Goal: Task Accomplishment & Management: Use online tool/utility

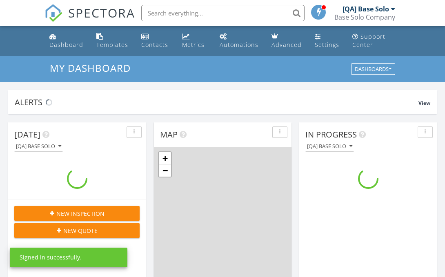
scroll to position [744, 446]
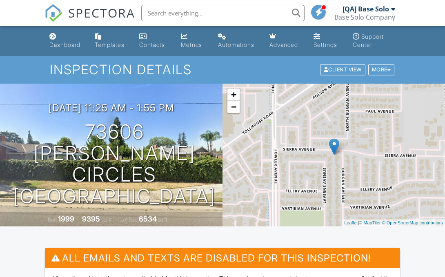
scroll to position [217, 0]
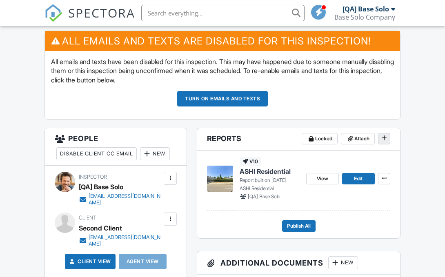
click at [384, 138] on icon at bounding box center [384, 138] width 5 height 6
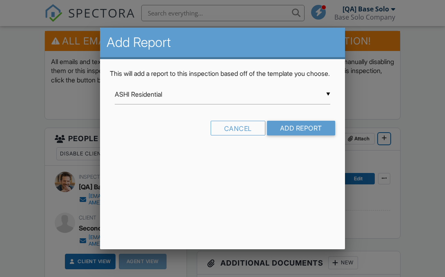
click at [223, 104] on input "ASHI Residential" at bounding box center [223, 95] width 216 height 20
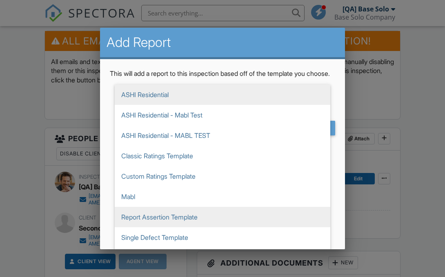
click at [223, 226] on span "Report Assertion Template" at bounding box center [223, 217] width 216 height 20
type input "Report Assertion Template"
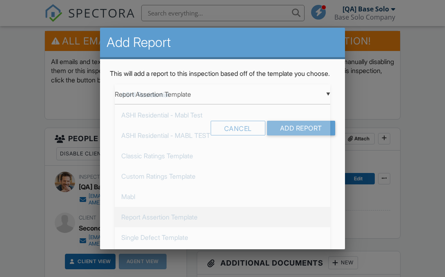
scroll to position [123, 0]
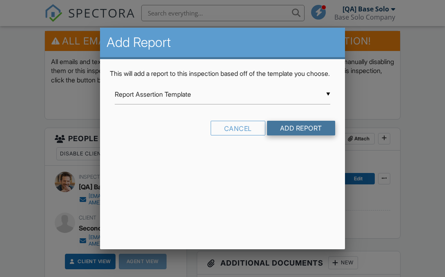
click at [300, 136] on input "Add Report" at bounding box center [301, 128] width 68 height 15
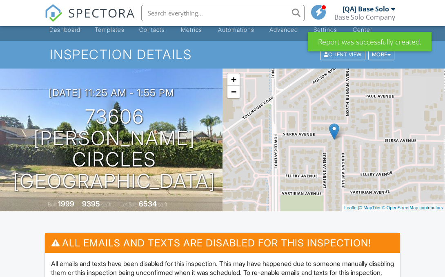
scroll to position [259, 0]
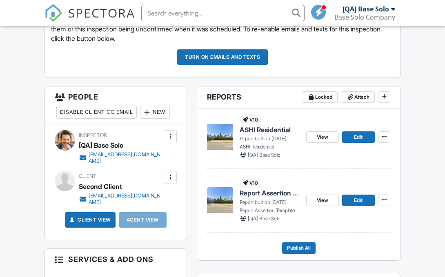
click at [279, 195] on span "Report Assertion Template" at bounding box center [270, 193] width 60 height 9
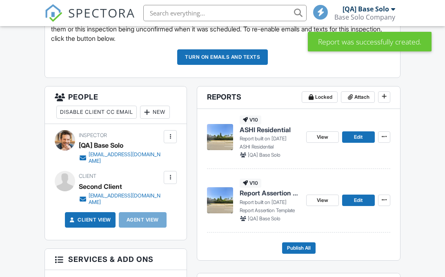
scroll to position [259, 0]
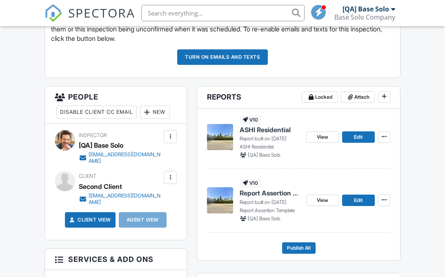
click at [270, 194] on span "Report Assertion Template" at bounding box center [270, 193] width 60 height 9
